Goal: Task Accomplishment & Management: Complete application form

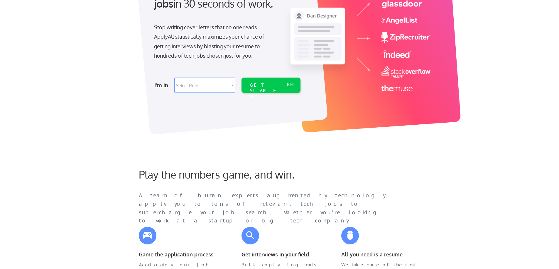
scroll to position [117, 0]
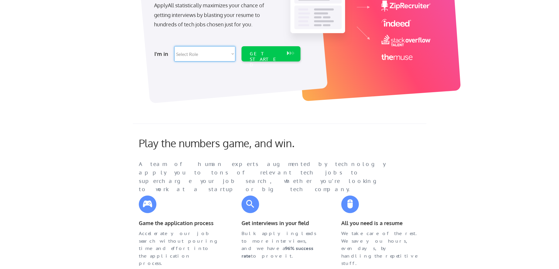
click at [215, 53] on select "Select Role Software Engineering Product Management Customer Success Sales UI/U…" at bounding box center [204, 53] width 61 height 15
select select ""marketing___comms""
click at [174, 46] on select "Select Role Software Engineering Product Management Customer Success Sales UI/U…" at bounding box center [204, 53] width 61 height 15
select select ""marketing___comms""
click at [260, 56] on div "GET STARTED" at bounding box center [265, 59] width 31 height 17
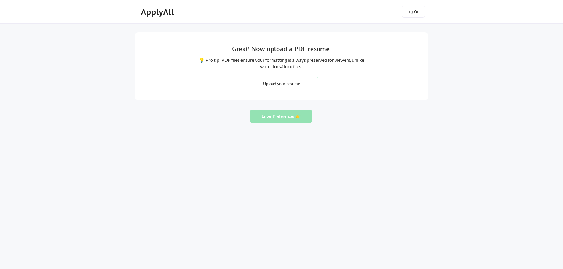
click at [269, 81] on input "file" at bounding box center [281, 83] width 73 height 13
type input "C:\fakepath\Monty Galloway Resume.pdf"
click at [274, 118] on button "Enter Preferences 👉" at bounding box center [281, 116] width 62 height 13
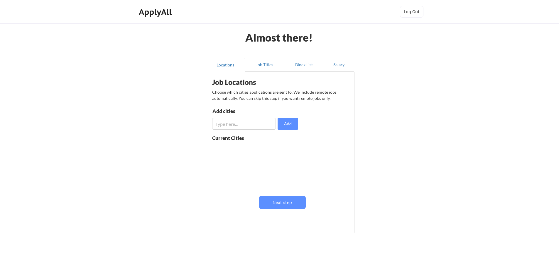
click at [267, 121] on input "input" at bounding box center [244, 124] width 64 height 12
type input "Nashville"
click at [284, 126] on button "Add" at bounding box center [287, 124] width 21 height 12
click at [279, 150] on button at bounding box center [280, 149] width 4 height 4
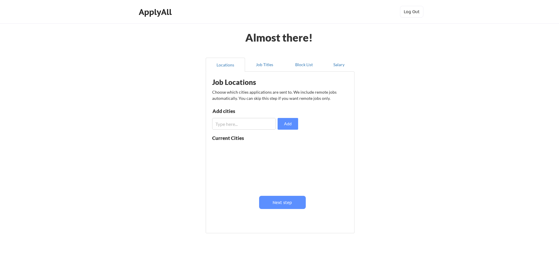
click at [250, 128] on input "input" at bounding box center [244, 124] width 64 height 12
type input "Nashville, TN"
click at [218, 128] on input "input" at bounding box center [244, 124] width 64 height 12
type input "Columbia, TN"
click at [253, 126] on input "input" at bounding box center [244, 124] width 64 height 12
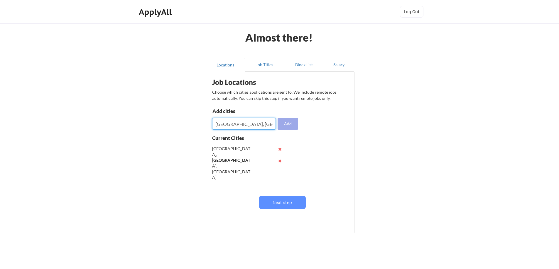
type input "[GEOGRAPHIC_DATA], [GEOGRAPHIC_DATA]"
click at [285, 125] on button "Add" at bounding box center [287, 124] width 21 height 12
click at [252, 123] on input "input" at bounding box center [244, 124] width 64 height 12
type input "[GEOGRAPHIC_DATA], [GEOGRAPHIC_DATA]"
click at [281, 123] on button "Add" at bounding box center [287, 124] width 21 height 12
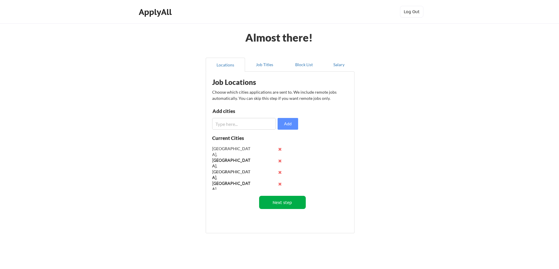
click at [277, 199] on button "Next step" at bounding box center [282, 202] width 47 height 13
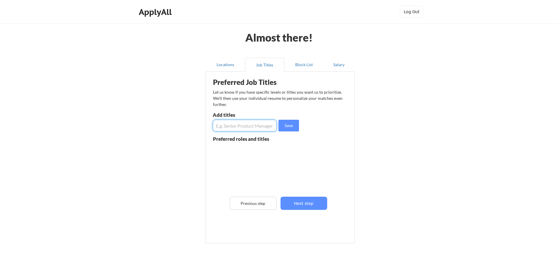
click at [235, 124] on input "input" at bounding box center [245, 126] width 64 height 12
type input "Marketing Manager"
click at [284, 126] on button "Save" at bounding box center [288, 126] width 21 height 12
click at [260, 125] on input "input" at bounding box center [245, 126] width 64 height 12
type input "Senior Marketing Manager"
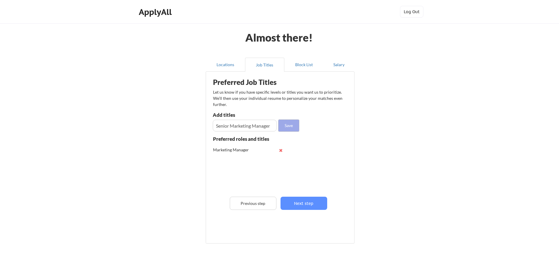
click at [285, 127] on button "Save" at bounding box center [288, 126] width 21 height 12
click at [255, 126] on input "input" at bounding box center [245, 126] width 64 height 12
type input "Product Marketer"
click at [287, 123] on button "Save" at bounding box center [288, 126] width 21 height 12
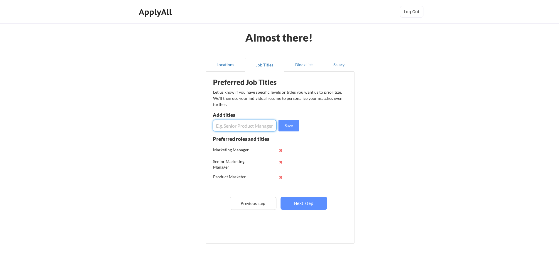
click at [254, 127] on input "input" at bounding box center [245, 126] width 64 height 12
type input "Senior Product Marketer"
drag, startPoint x: 282, startPoint y: 126, endPoint x: 275, endPoint y: 127, distance: 6.5
click at [281, 126] on button "Save" at bounding box center [288, 126] width 21 height 12
click at [255, 127] on input "input" at bounding box center [245, 126] width 64 height 12
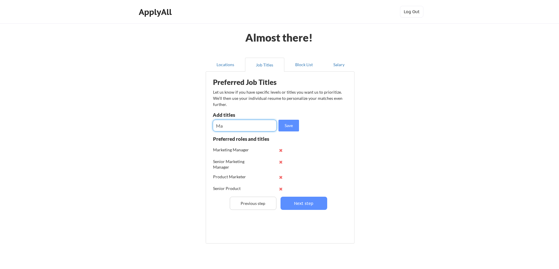
type input "M"
type input "Associate Marketing Director"
click at [255, 127] on input "input" at bounding box center [245, 126] width 64 height 12
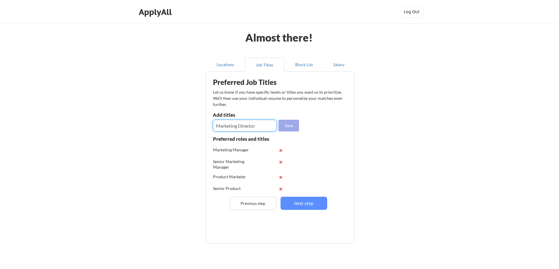
type input "Marketing Director"
click at [283, 122] on button "Save" at bounding box center [288, 126] width 21 height 12
click at [259, 125] on input "input" at bounding box center [245, 126] width 64 height 12
type input "Senior Marketing Director"
click at [260, 128] on input "input" at bounding box center [245, 126] width 64 height 12
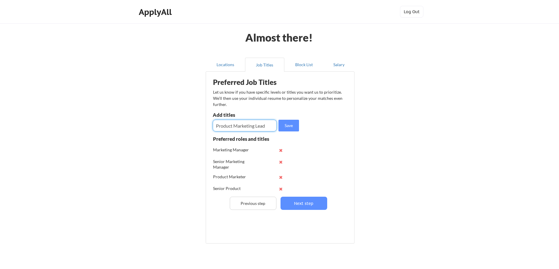
type input "Product Marketing Lead"
click at [258, 127] on input "input" at bounding box center [245, 126] width 64 height 12
type input "Digital Marketing Manager"
click at [239, 128] on input "input" at bounding box center [245, 126] width 64 height 12
type input "Partner Marketing Manager"
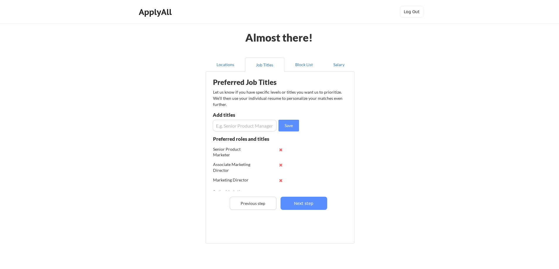
scroll to position [29, 0]
click at [243, 129] on input "input" at bounding box center [245, 126] width 64 height 12
type input "Senior Product Marketing Manager"
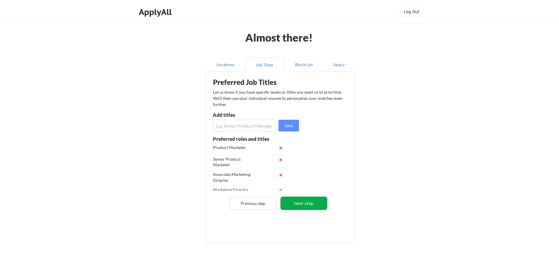
click at [291, 200] on button "Next step" at bounding box center [303, 203] width 47 height 13
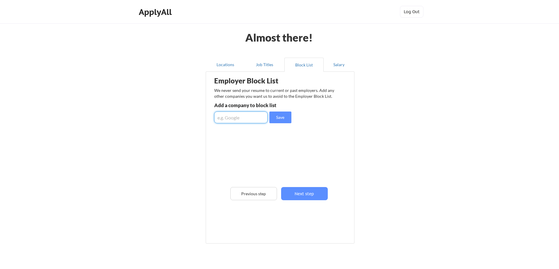
click at [247, 122] on input "input" at bounding box center [240, 118] width 53 height 12
type input "Ramsey Solutions"
click at [279, 120] on button "Save" at bounding box center [280, 118] width 22 height 12
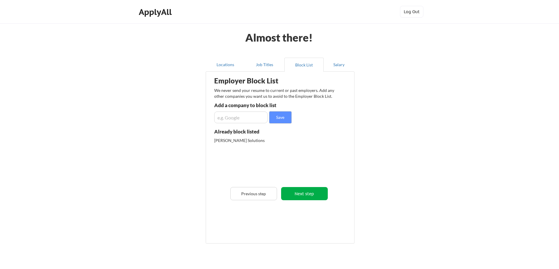
click at [301, 192] on button "Next step" at bounding box center [304, 193] width 47 height 13
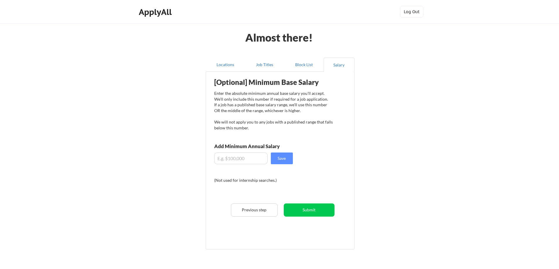
click at [245, 162] on input "input" at bounding box center [240, 159] width 53 height 12
click at [288, 156] on button "Save" at bounding box center [282, 159] width 22 height 12
drag, startPoint x: 253, startPoint y: 160, endPoint x: 214, endPoint y: 160, distance: 39.0
click at [214, 160] on input "input" at bounding box center [240, 159] width 53 height 12
type input "$100,000"
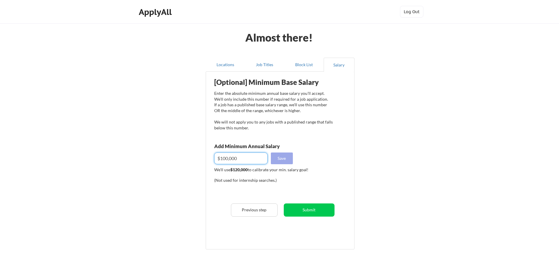
click at [276, 160] on button "Save" at bounding box center [282, 159] width 22 height 12
click at [301, 208] on button "Submit" at bounding box center [309, 210] width 51 height 13
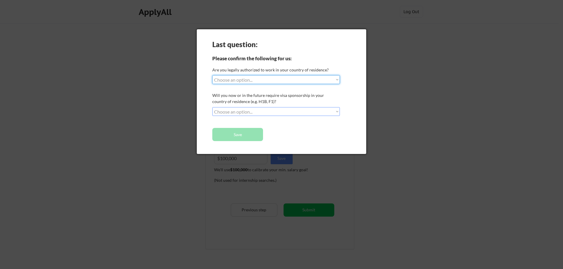
click at [263, 81] on select "Choose an option... Yes, I am a US Citizen Yes, I am a Canadian Citizen Yes, I …" at bounding box center [276, 79] width 128 height 9
select select ""yes__i_am_a_us_citizen""
click at [212, 75] on select "Choose an option... Yes, I am a US Citizen Yes, I am a Canadian Citizen Yes, I …" at bounding box center [276, 79] width 128 height 9
click at [248, 110] on select "Choose an option... No, I will not need sponsorship Yes, I will need sponsorship" at bounding box center [276, 111] width 128 height 9
select select ""no__i_will_not_need_sponsorship""
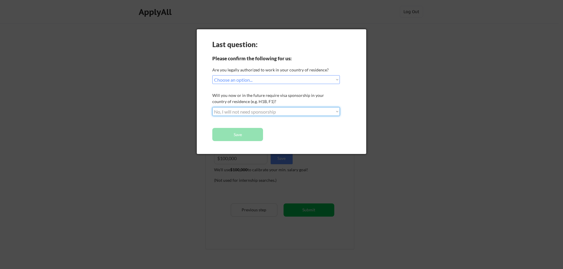
click at [212, 107] on select "Choose an option... No, I will not need sponsorship Yes, I will need sponsorship" at bounding box center [276, 111] width 128 height 9
click at [241, 138] on button "Save" at bounding box center [237, 134] width 51 height 13
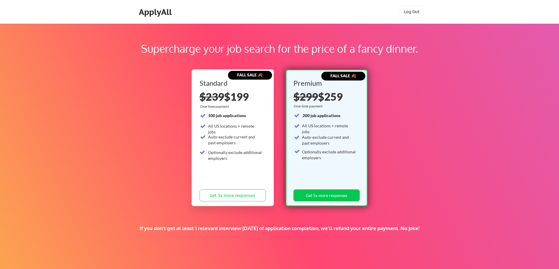
click at [151, 11] on div "ApplyAll" at bounding box center [156, 12] width 35 height 10
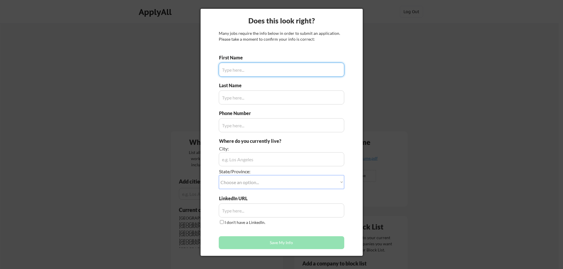
click at [239, 65] on input "input" at bounding box center [282, 70] width 126 height 14
type input "Monty"
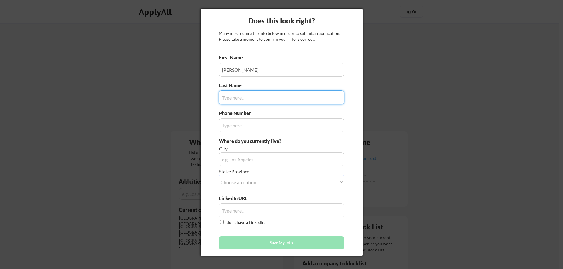
click at [284, 91] on input "input" at bounding box center [282, 98] width 126 height 14
type input "Galloway"
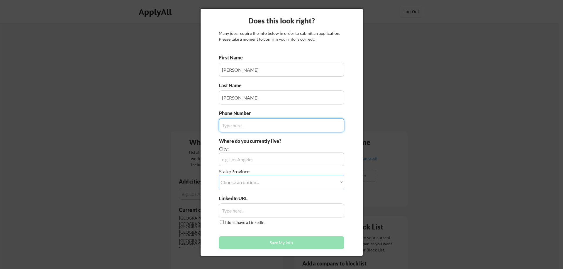
click at [263, 240] on button "Save My Info" at bounding box center [282, 243] width 126 height 13
click at [252, 129] on input "input" at bounding box center [282, 125] width 126 height 14
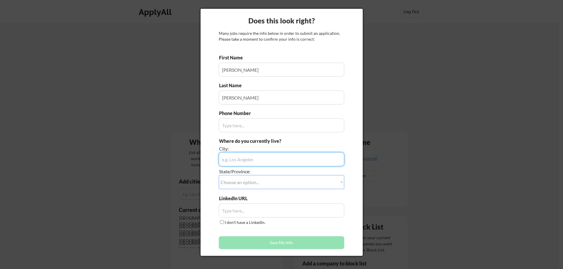
click at [248, 161] on input "input" at bounding box center [282, 159] width 126 height 14
type input "Columbia"
click at [251, 183] on select "Choose an option... Other/Not Applicable Alabama Alaska Alberta Arizona Arkansa…" at bounding box center [282, 182] width 126 height 14
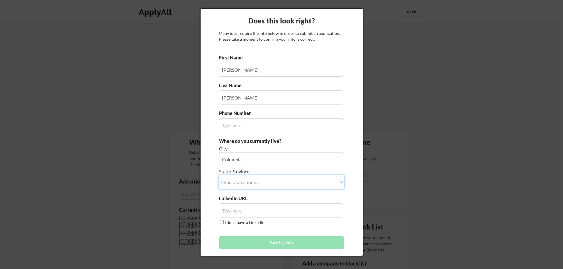
select select ""Tennessee""
click at [219, 175] on select "Choose an option... Other/Not Applicable Alabama Alaska Alberta Arizona Arkansa…" at bounding box center [282, 182] width 126 height 14
click at [245, 209] on input "input" at bounding box center [282, 211] width 126 height 14
click at [264, 245] on button "Save My Info" at bounding box center [282, 243] width 126 height 13
click at [236, 215] on input "input" at bounding box center [282, 211] width 126 height 14
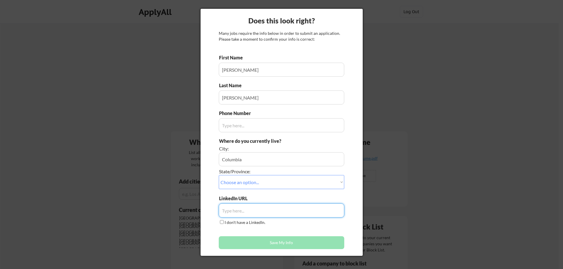
paste input "https://www.linkedin.com/in/montygalloway/"
type input "https://www.linkedin.com/in/montygalloway/"
click at [257, 122] on input "input" at bounding box center [282, 125] width 126 height 14
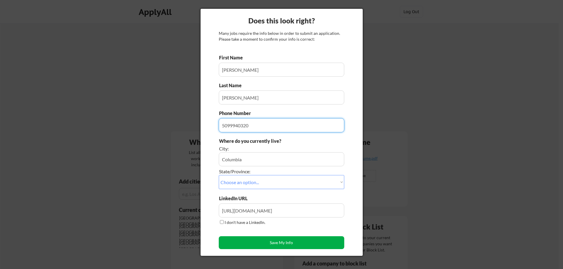
type input "5099940320"
click at [247, 245] on button "Save My Info" at bounding box center [282, 243] width 126 height 13
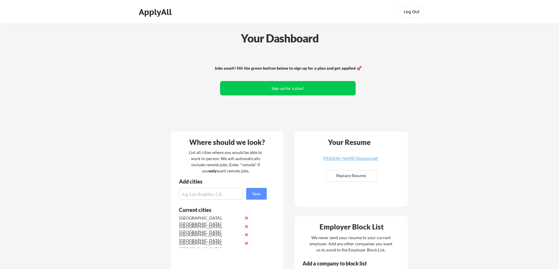
click at [411, 15] on button "Log Out" at bounding box center [411, 12] width 23 height 12
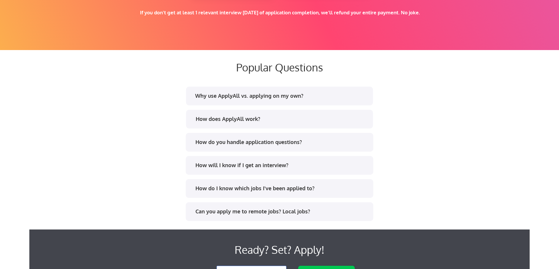
scroll to position [1085, 0]
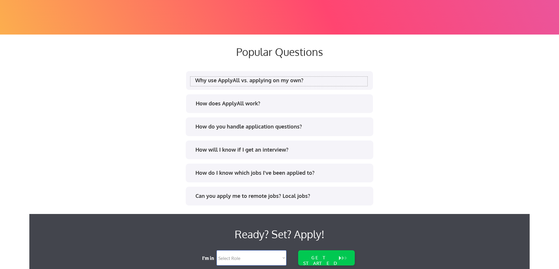
click at [273, 80] on div "Why use ApplyAll vs. applying on my own?" at bounding box center [281, 80] width 172 height 7
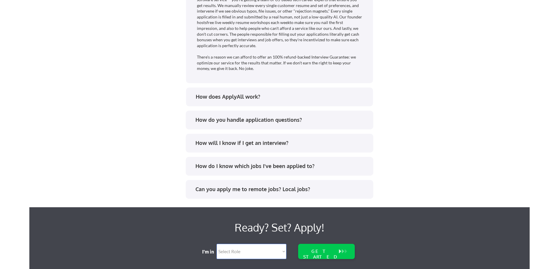
scroll to position [1290, 0]
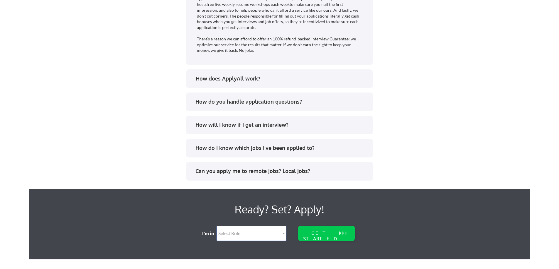
click at [238, 72] on div "How does ApplyAll work?" at bounding box center [279, 79] width 187 height 19
click at [238, 75] on div "How does ApplyAll work?" at bounding box center [282, 78] width 172 height 7
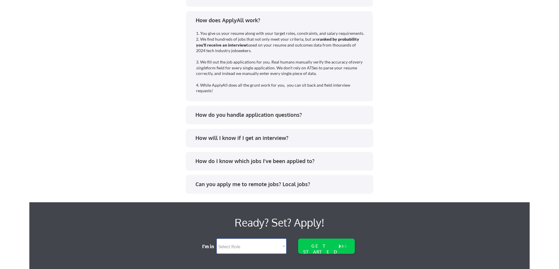
scroll to position [1349, 0]
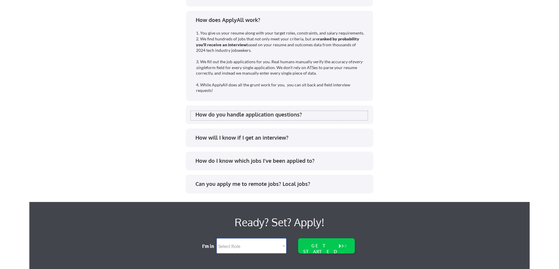
click at [291, 116] on div "How do you handle application questions?" at bounding box center [281, 114] width 172 height 7
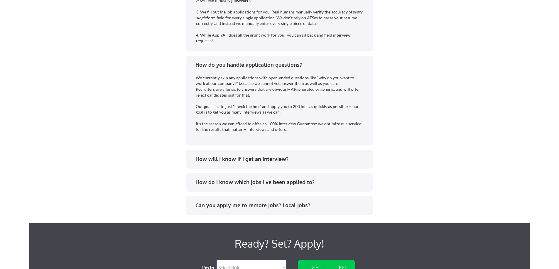
scroll to position [1408, 0]
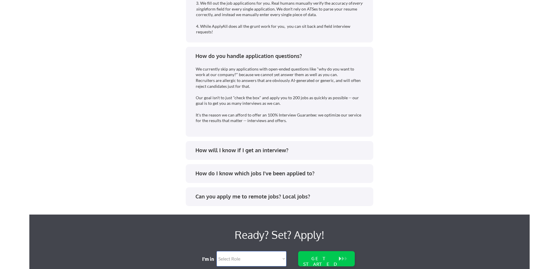
click at [250, 149] on div "How will I know if I get an interview?" at bounding box center [281, 150] width 172 height 7
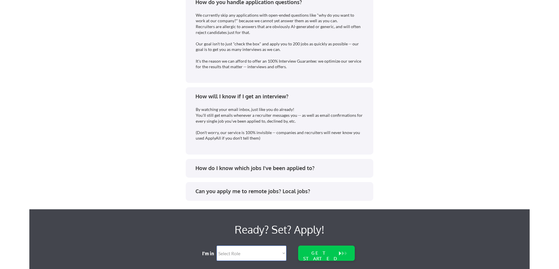
scroll to position [1496, 0]
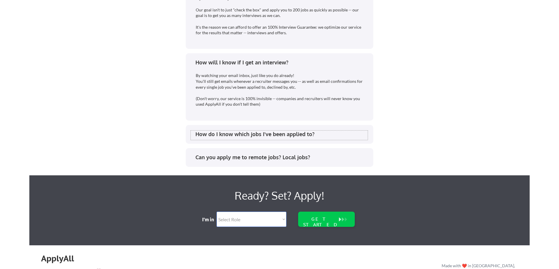
click at [248, 139] on div "How do I know which jobs I've been applied to?" at bounding box center [279, 135] width 177 height 9
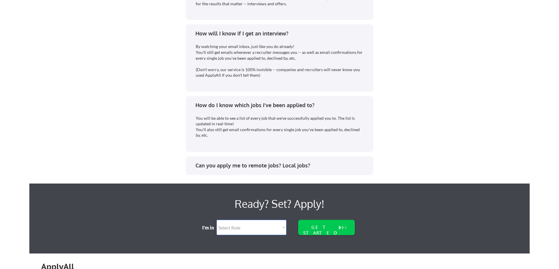
scroll to position [1525, 0]
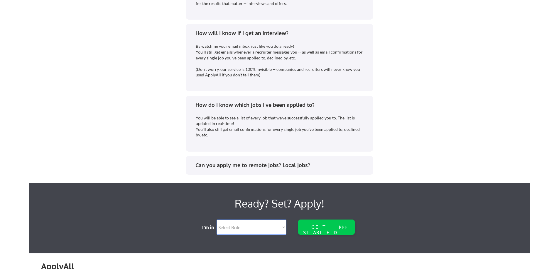
click at [274, 165] on div "Can you apply me to remote jobs? Local jobs?" at bounding box center [281, 165] width 172 height 7
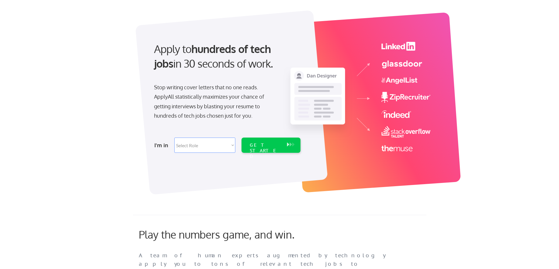
scroll to position [0, 0]
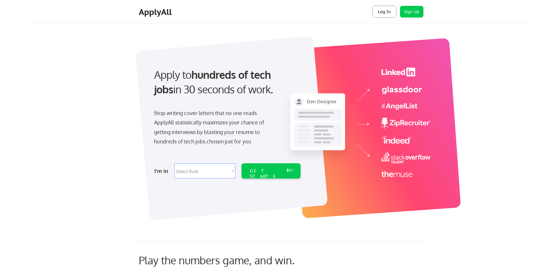
click at [383, 13] on button "Log In" at bounding box center [383, 12] width 23 height 12
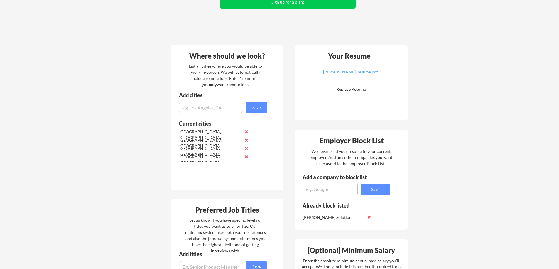
scroll to position [117, 0]
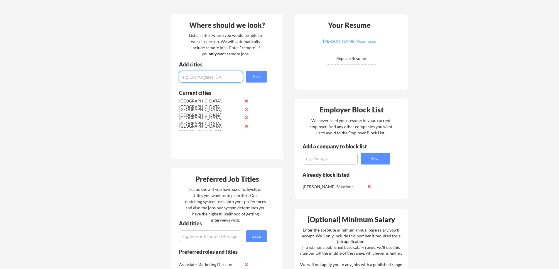
click at [230, 79] on input "input" at bounding box center [211, 77] width 64 height 12
type input "Remote"
click at [250, 78] on button "Save" at bounding box center [256, 77] width 21 height 12
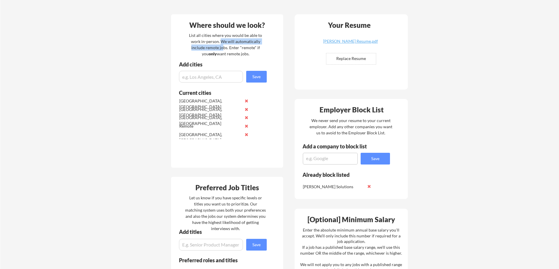
drag, startPoint x: 222, startPoint y: 43, endPoint x: 220, endPoint y: 48, distance: 5.8
click at [220, 48] on div "List all cities where you would be able to work in-person. We will automaticall…" at bounding box center [225, 44] width 81 height 25
click at [246, 126] on button at bounding box center [246, 126] width 4 height 4
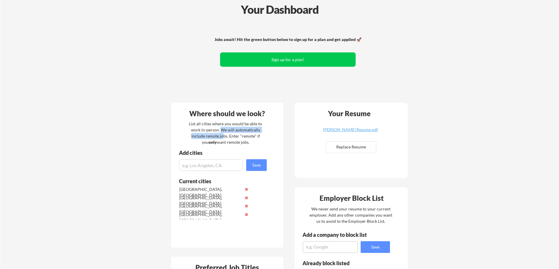
scroll to position [0, 0]
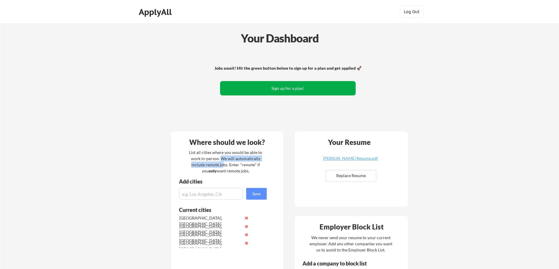
click at [279, 87] on button "Sign up for a plan!" at bounding box center [287, 88] width 135 height 14
